Goal: Book appointment/travel/reservation

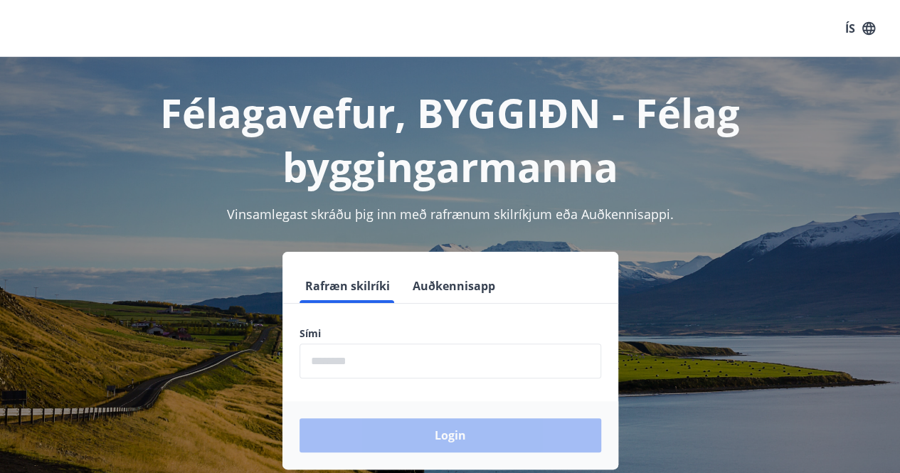
click at [372, 358] on input "phone" at bounding box center [451, 361] width 302 height 35
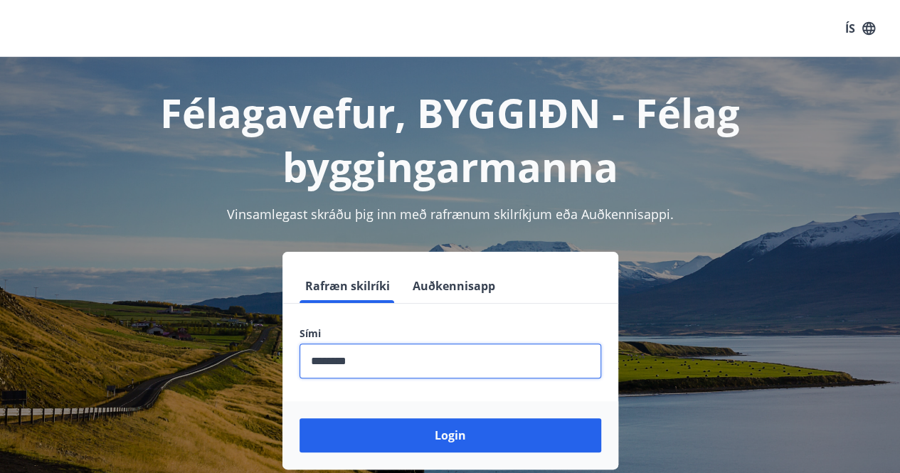
type input "********"
click at [300, 418] on button "Login" at bounding box center [451, 435] width 302 height 34
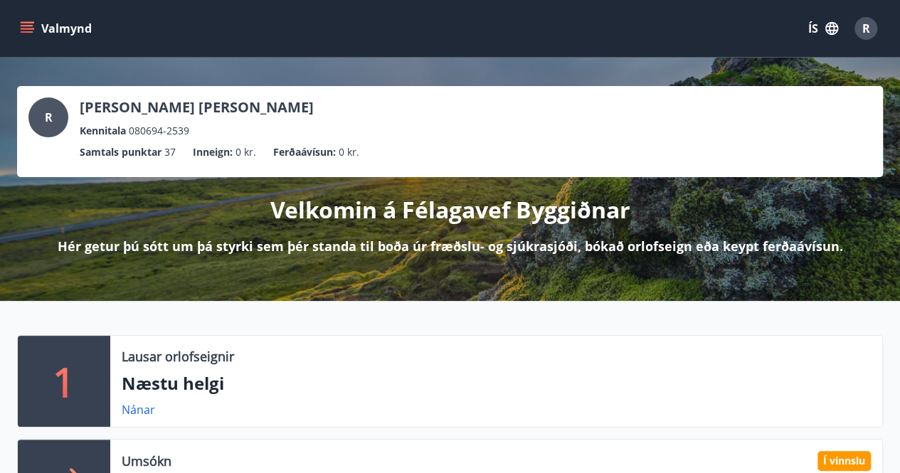
click at [31, 26] on icon "menu" at bounding box center [27, 25] width 13 height 1
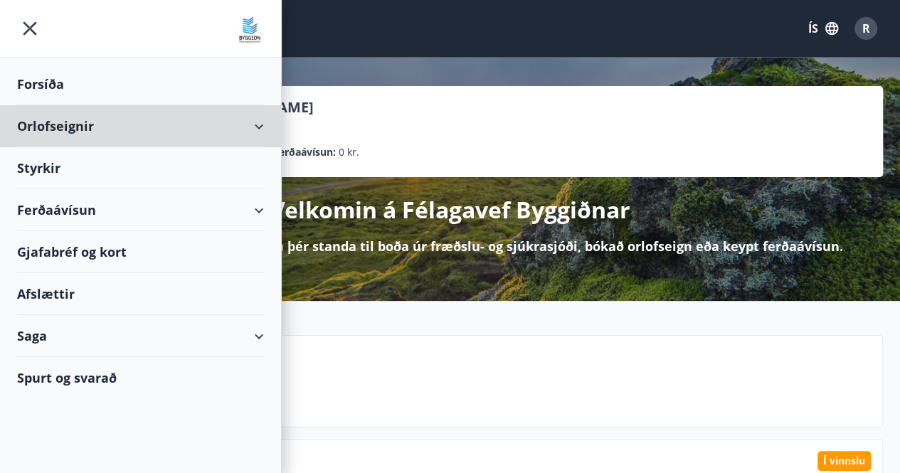
click at [241, 130] on div "Orlofseignir" at bounding box center [140, 126] width 247 height 42
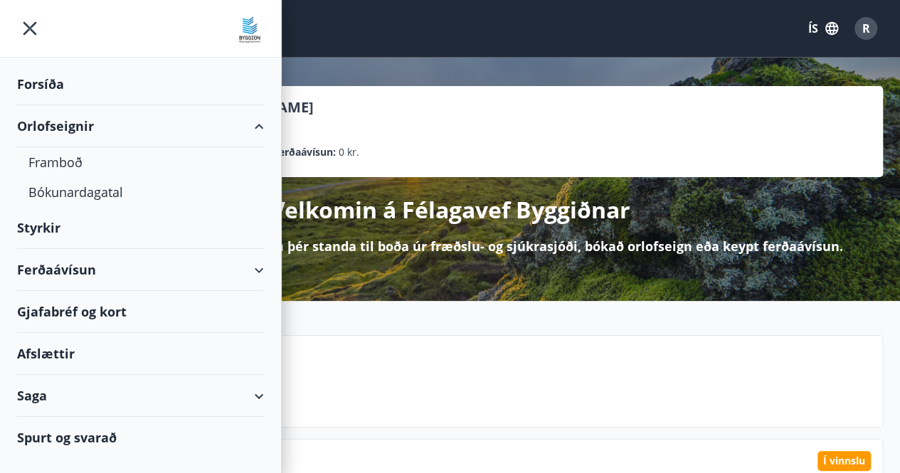
click at [82, 197] on div "Bókunardagatal" at bounding box center [140, 192] width 224 height 30
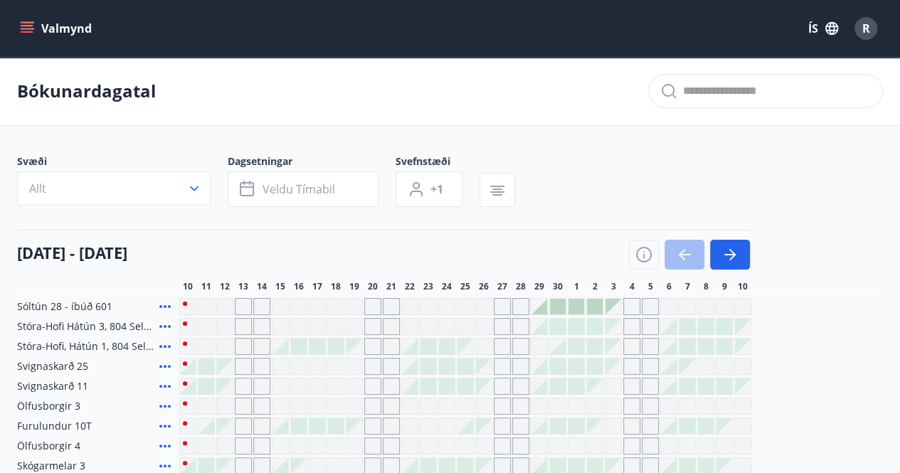
click at [188, 191] on icon "button" at bounding box center [194, 188] width 14 height 14
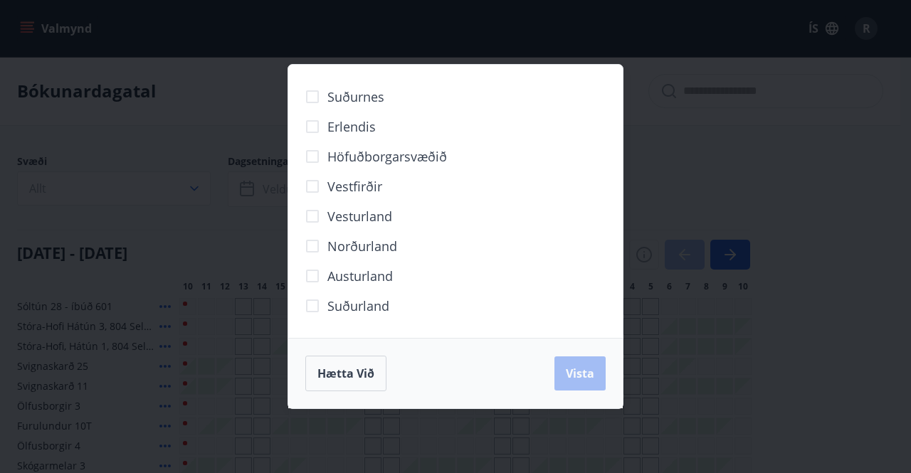
click at [382, 249] on span "Norðurland" at bounding box center [362, 246] width 70 height 19
click at [578, 379] on span "Vista" at bounding box center [580, 374] width 28 height 16
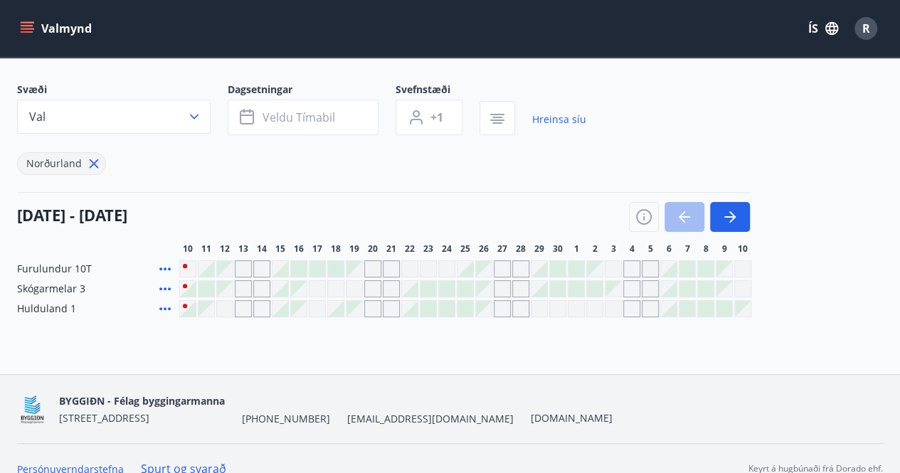
scroll to position [73, 0]
click at [734, 212] on icon "button" at bounding box center [730, 215] width 17 height 17
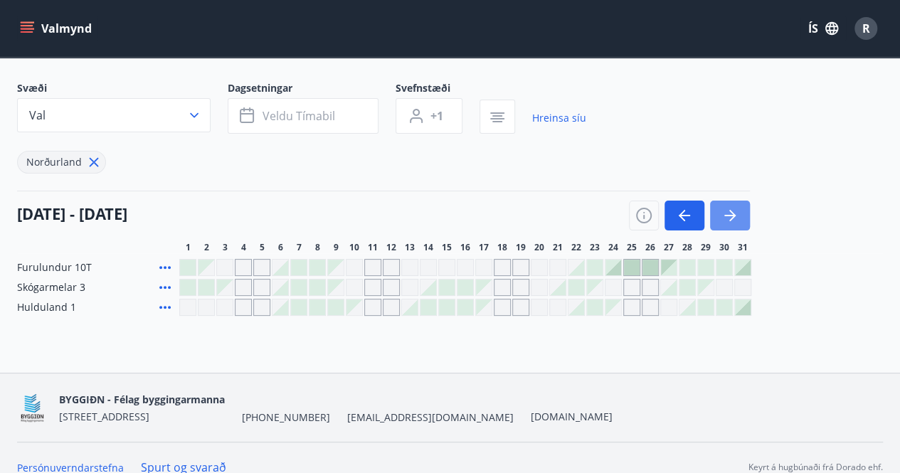
click at [734, 212] on icon "button" at bounding box center [730, 215] width 17 height 17
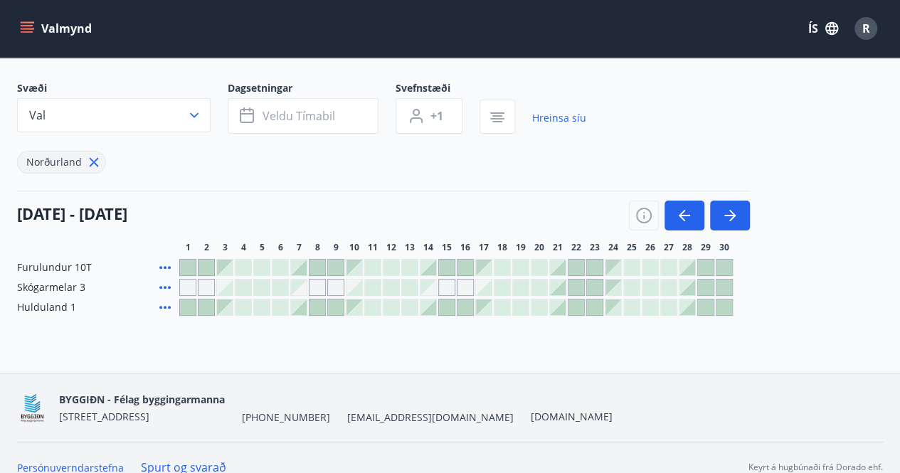
click at [229, 310] on div at bounding box center [225, 308] width 16 height 16
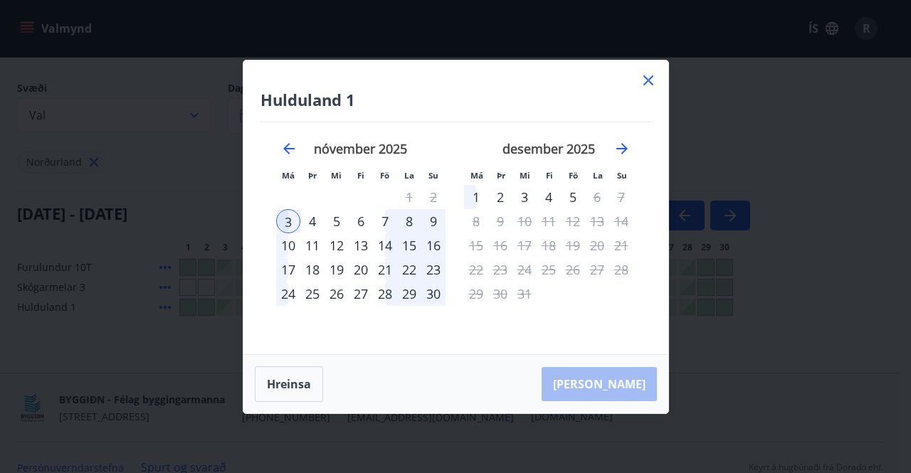
click at [337, 221] on div "5" at bounding box center [337, 221] width 24 height 24
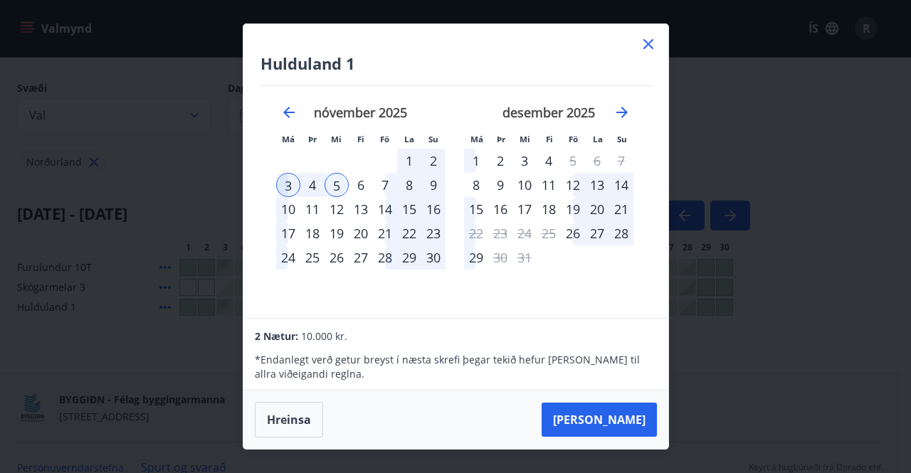
click at [431, 160] on div "2" at bounding box center [433, 161] width 24 height 24
click at [644, 48] on icon at bounding box center [648, 44] width 10 height 10
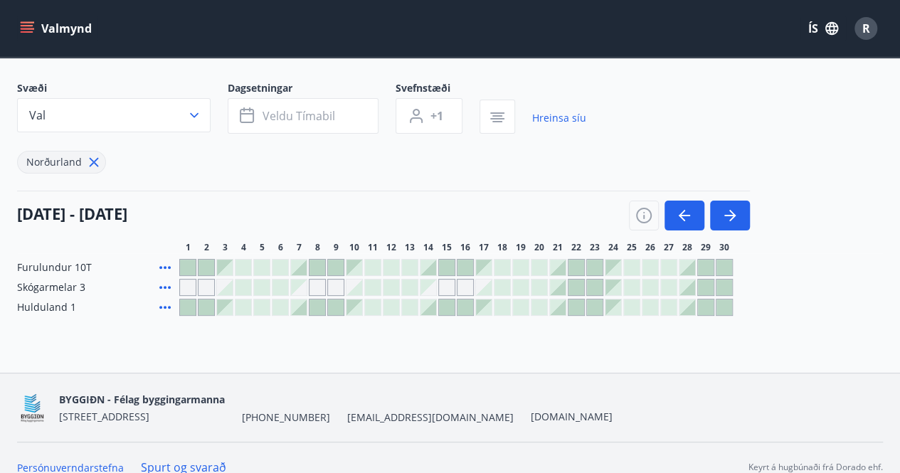
click at [38, 307] on span "Hulduland 1" at bounding box center [46, 307] width 59 height 14
click at [26, 36] on button "Valmynd" at bounding box center [57, 29] width 80 height 26
click at [639, 149] on div "Svæði Val Dagsetningar Veldu tímabil Svefnstæði +1 Hreinsa síu Norðurland" at bounding box center [450, 127] width 866 height 93
click at [35, 36] on button "Valmynd" at bounding box center [57, 29] width 80 height 26
